Goal: Communication & Community: Answer question/provide support

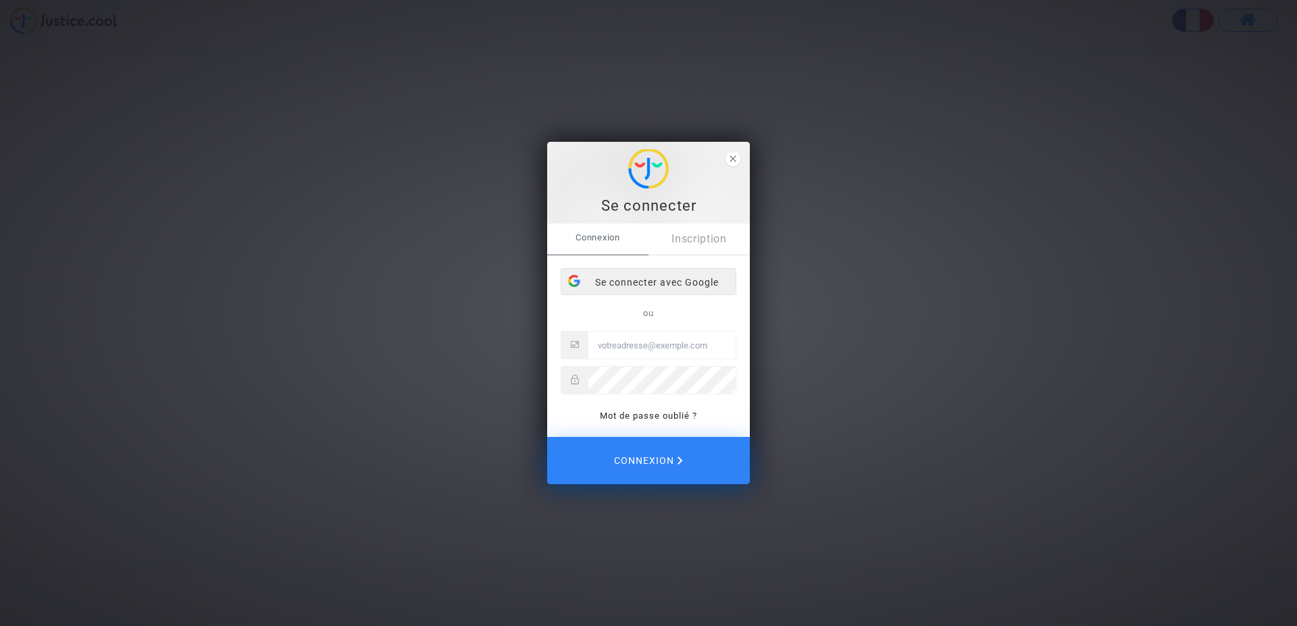
click at [645, 280] on div "Se connecter avec Google" at bounding box center [649, 282] width 174 height 27
click at [614, 279] on div "Se connecter avec Google" at bounding box center [649, 283] width 174 height 27
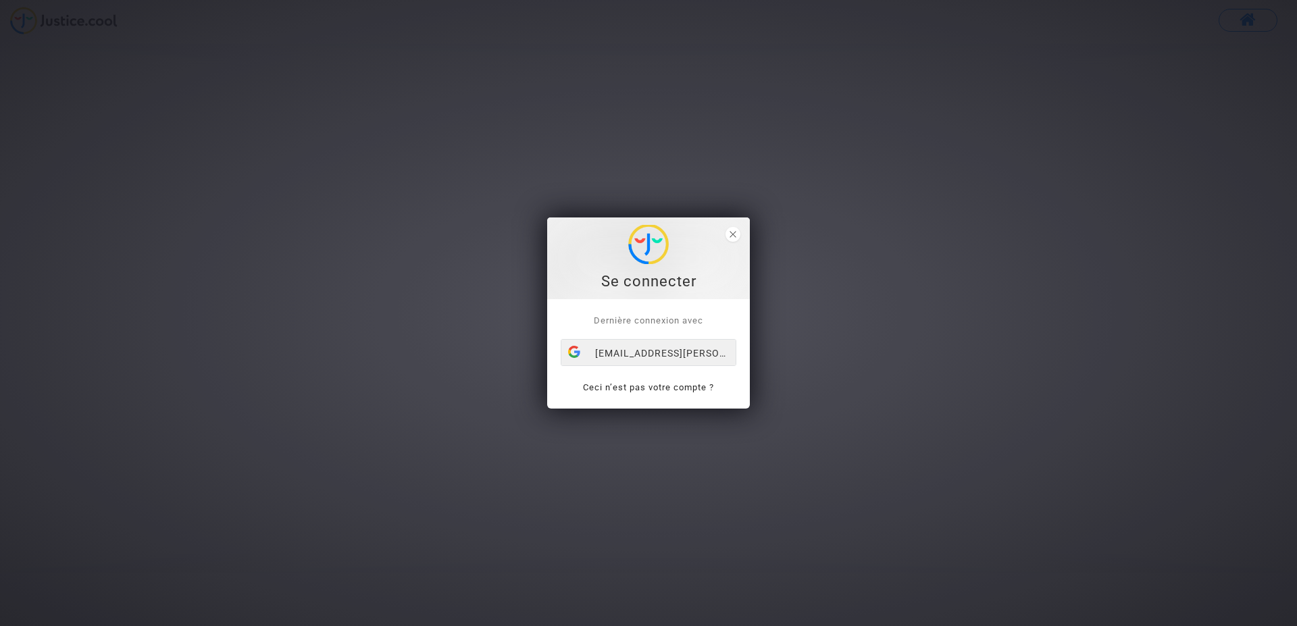
click at [647, 349] on div "tyah.adil@gmail.com" at bounding box center [649, 353] width 174 height 27
click at [630, 350] on div "[EMAIL_ADDRESS][PERSON_NAME][DOMAIN_NAME]" at bounding box center [649, 353] width 174 height 27
click at [730, 234] on icon "close" at bounding box center [733, 234] width 7 height 7
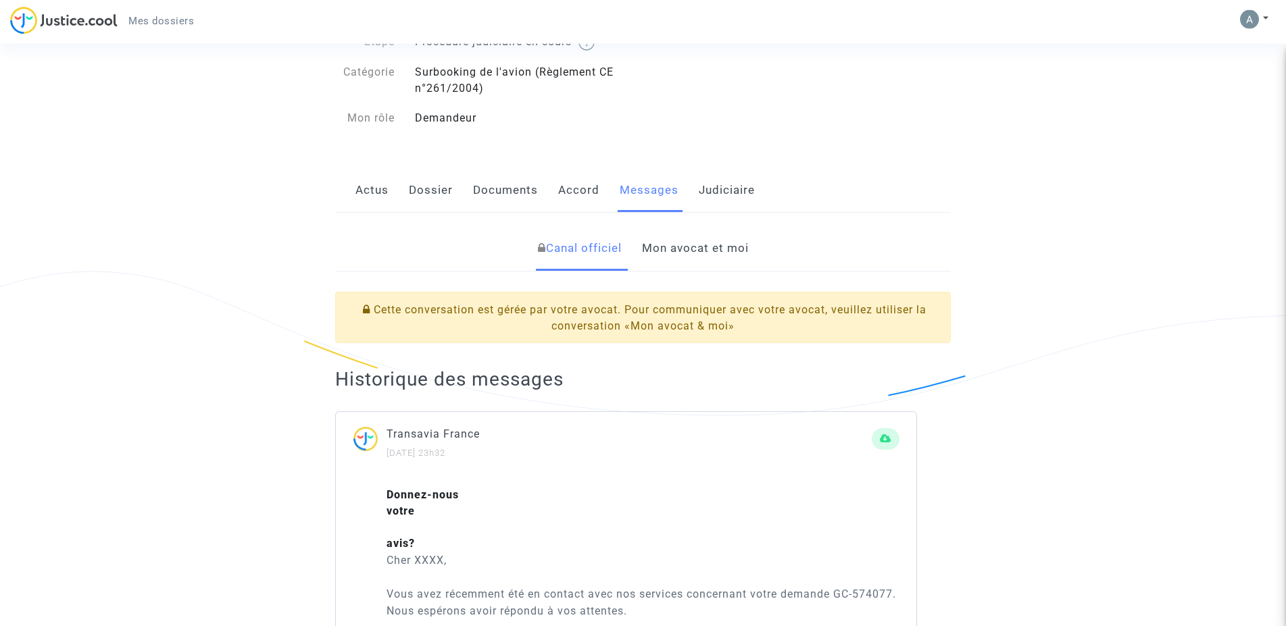
scroll to position [207, 0]
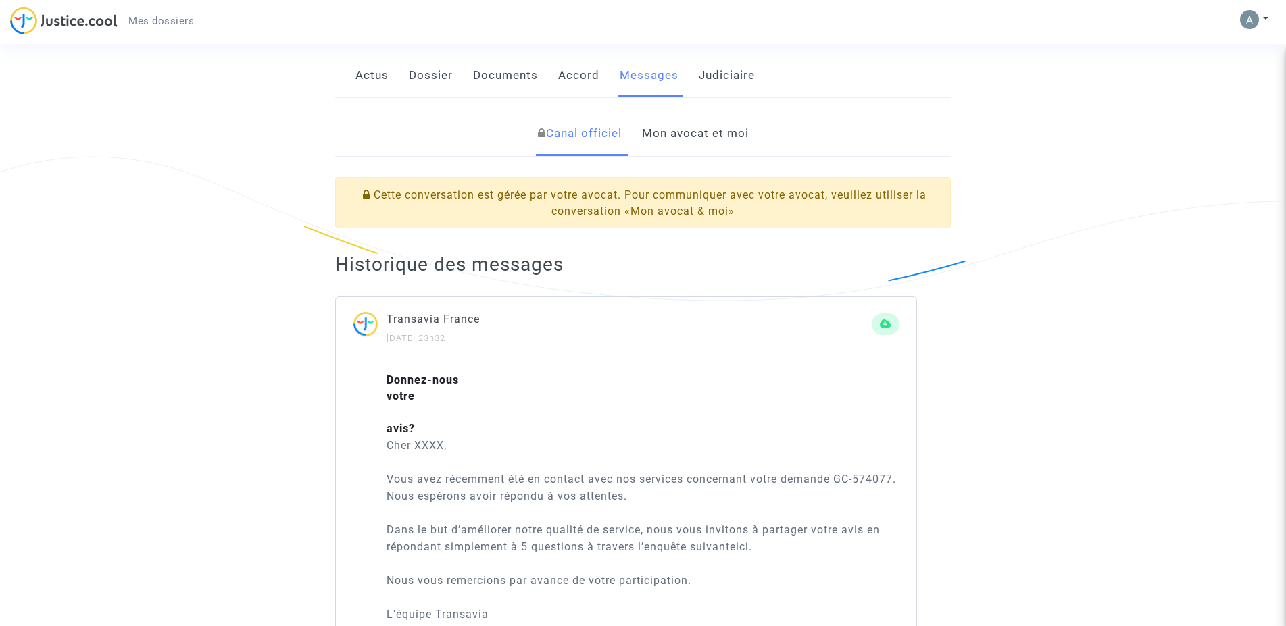
click at [700, 135] on link "Mon avocat et moi" at bounding box center [695, 133] width 107 height 45
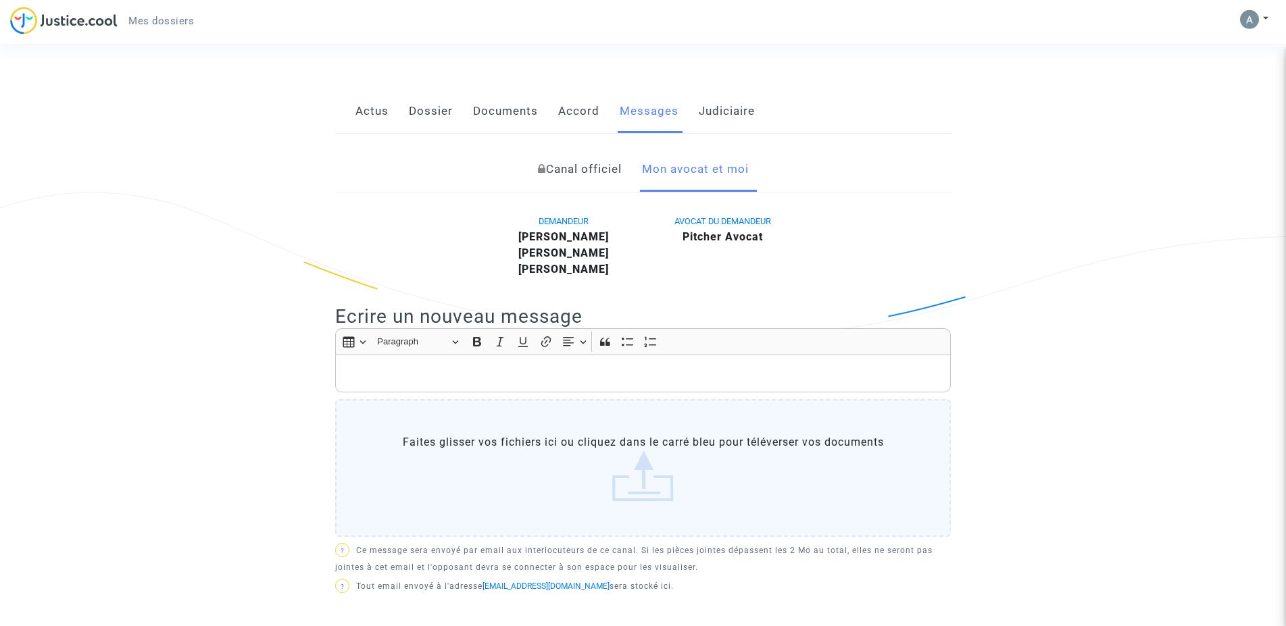
scroll to position [138, 0]
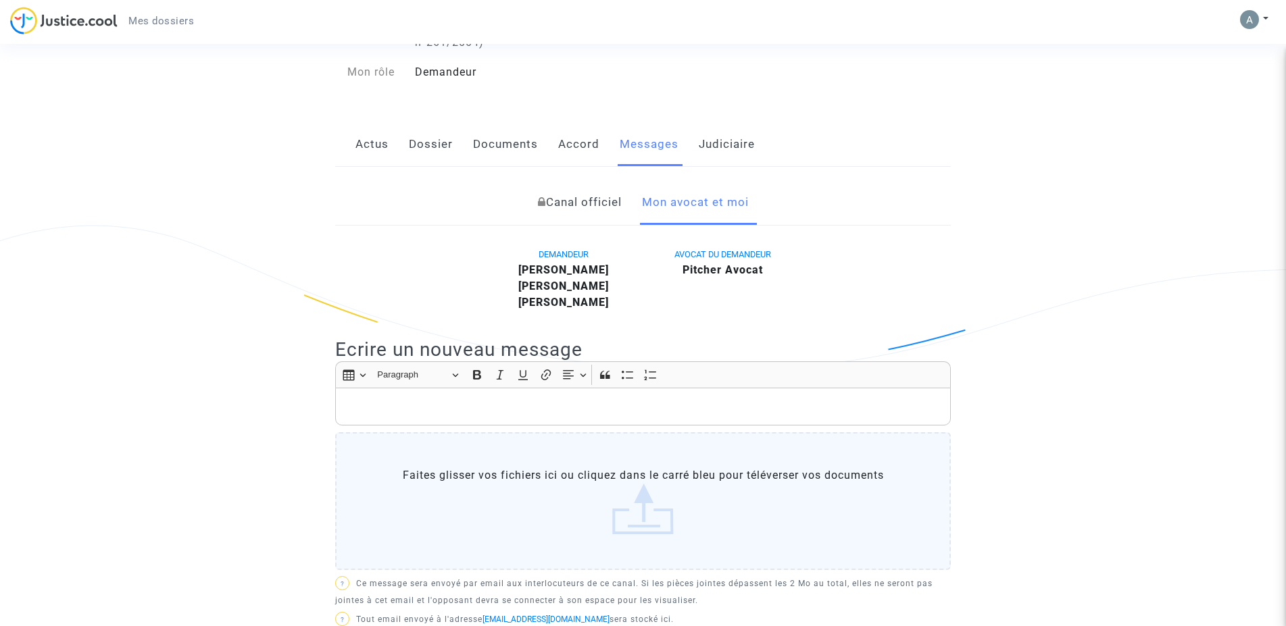
click at [366, 399] on p "Rich Text Editor, main" at bounding box center [643, 407] width 601 height 17
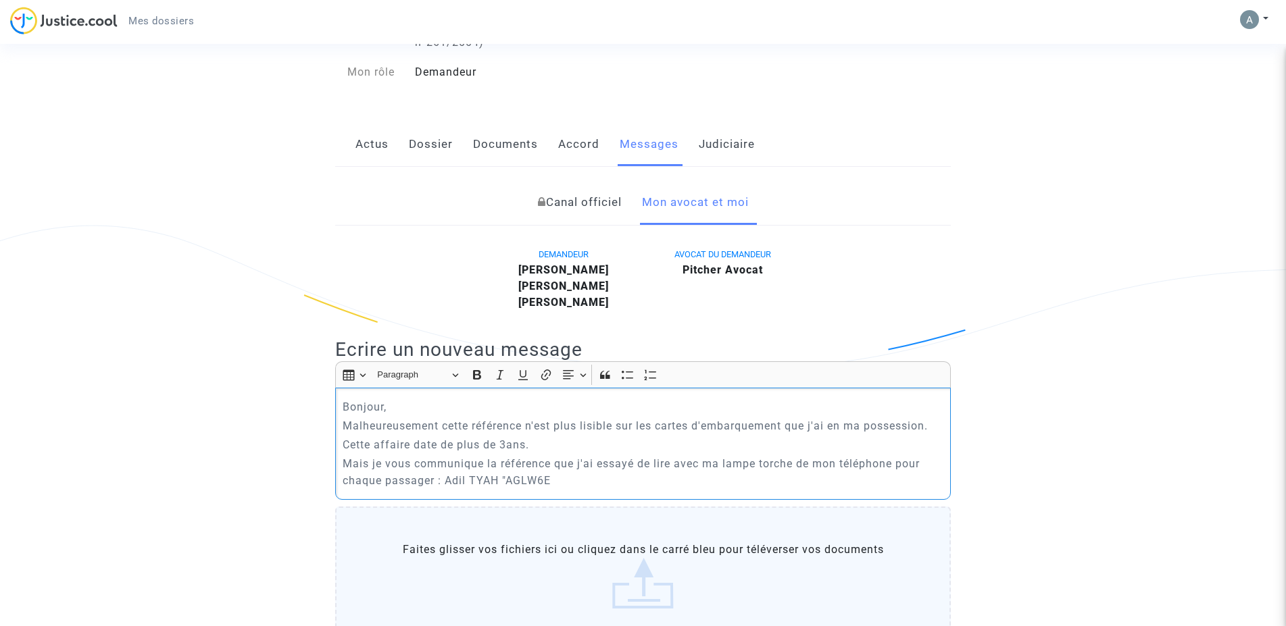
click at [560, 478] on p "Mais je vous communique la référence que j'ai essayé de lire avec ma lampe torc…" at bounding box center [643, 472] width 601 height 34
click at [539, 481] on p "Mais je vous communique la référence que j'ai essayé de lire avec ma lampe torc…" at bounding box center [643, 472] width 601 height 34
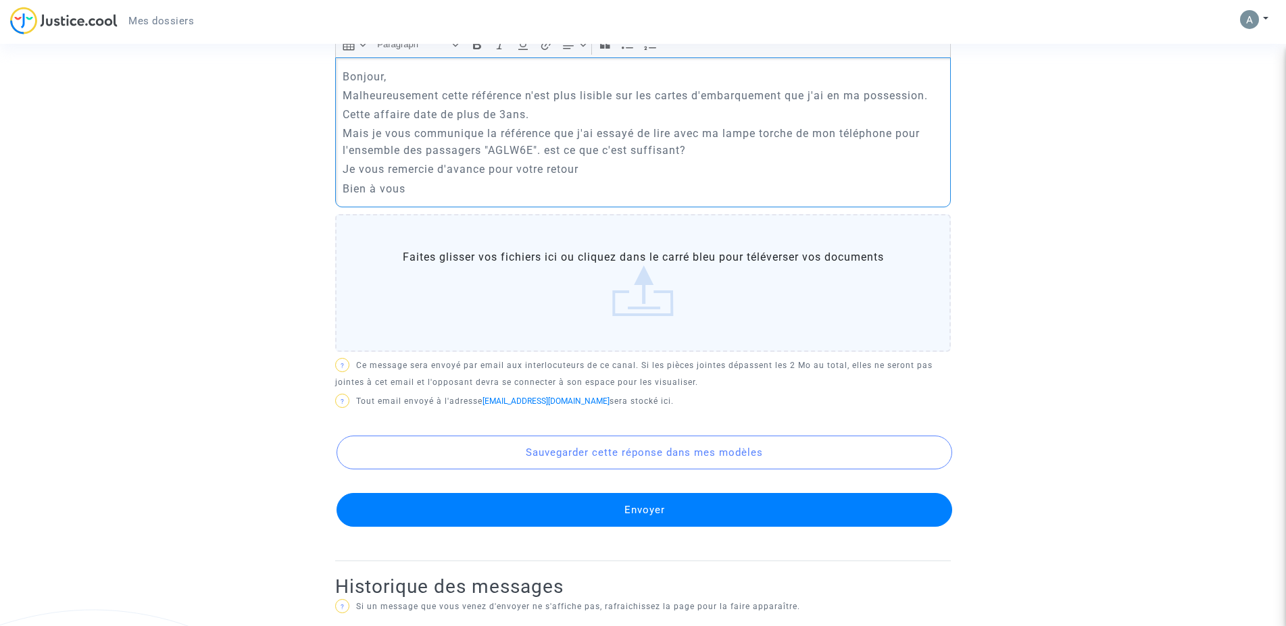
scroll to position [482, 0]
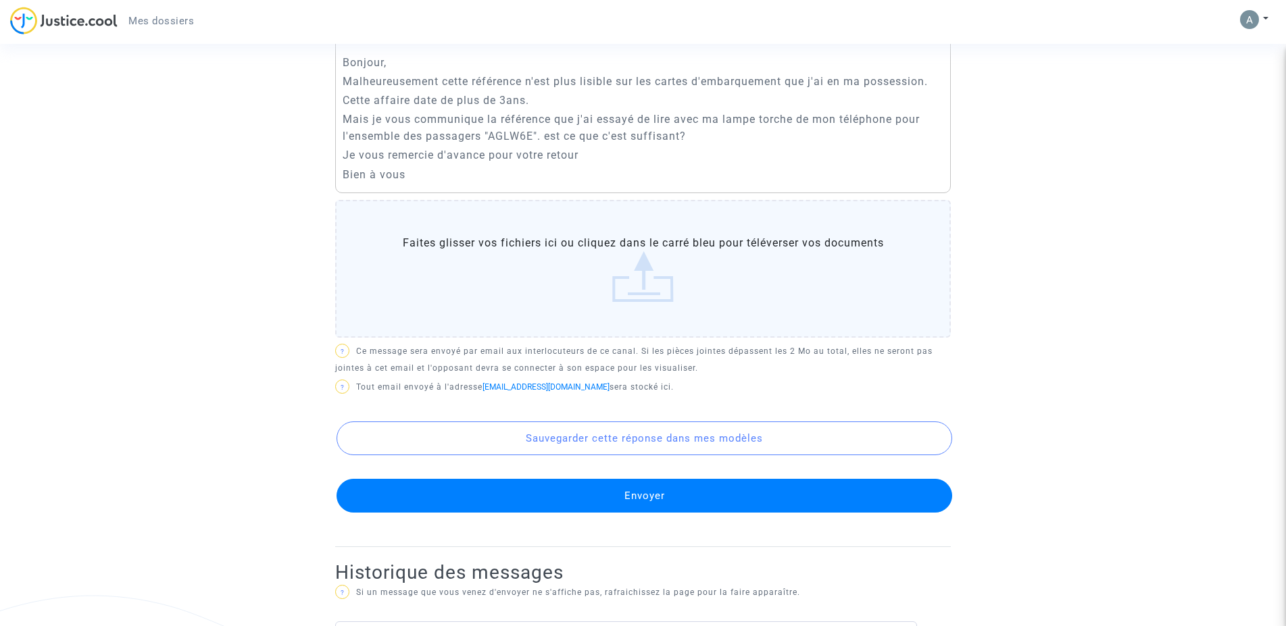
click at [659, 499] on button "Envoyer" at bounding box center [645, 496] width 616 height 34
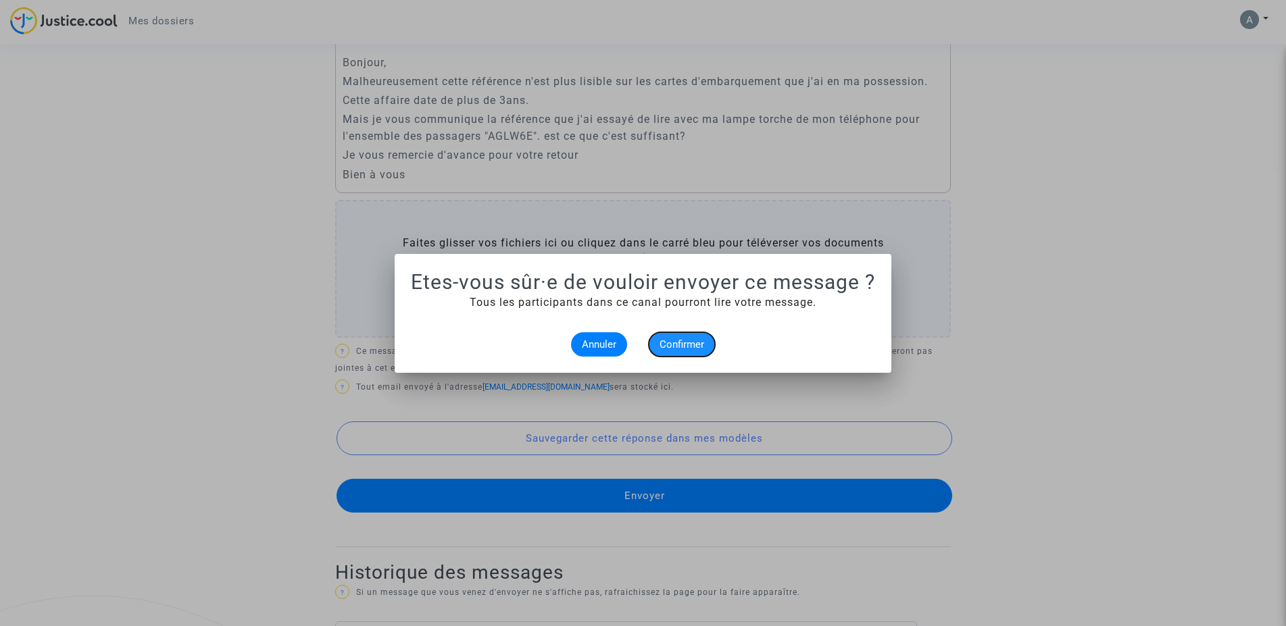
click at [684, 346] on span "Confirmer" at bounding box center [682, 345] width 45 height 12
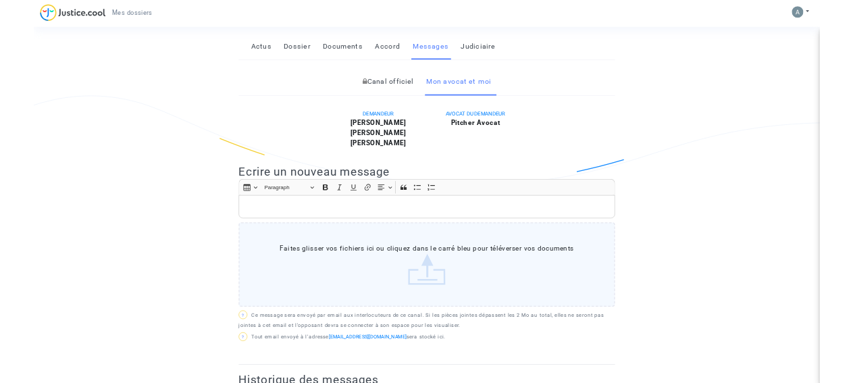
scroll to position [138, 0]
